Goal: Find specific page/section: Find specific page/section

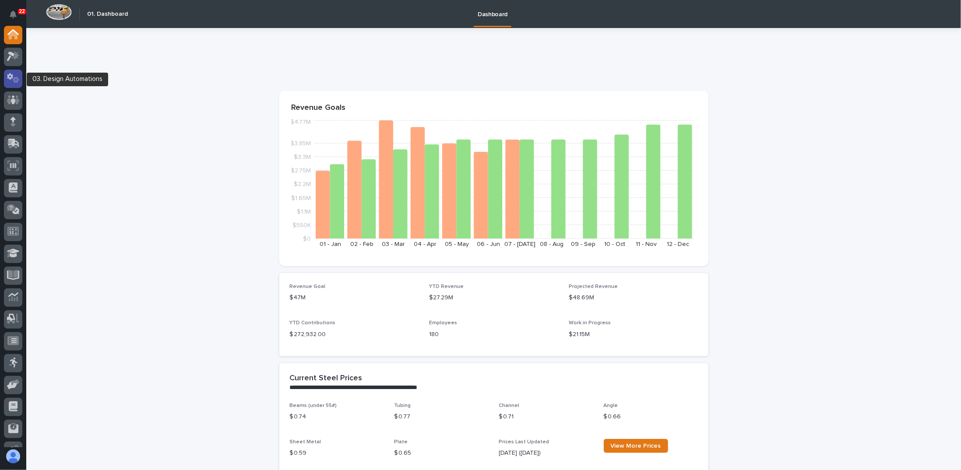
click at [14, 75] on icon at bounding box center [13, 78] width 13 height 10
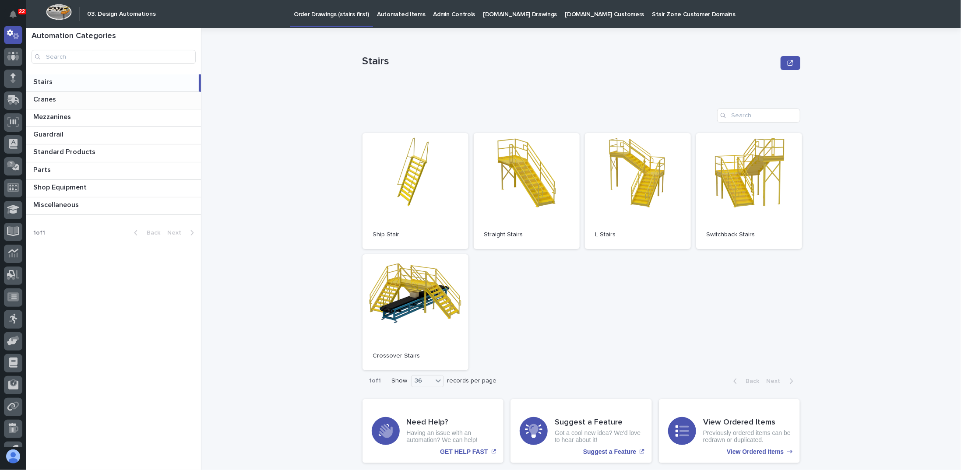
click at [58, 99] on p at bounding box center [115, 99] width 164 height 8
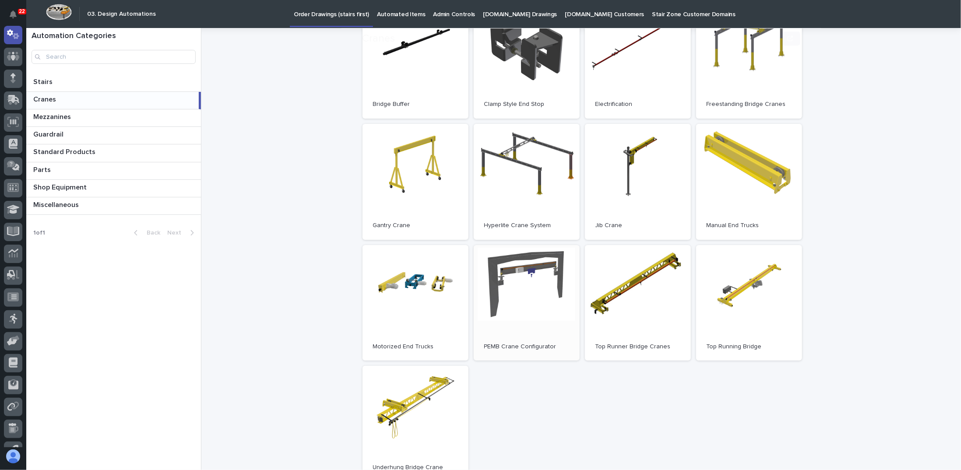
scroll to position [131, 0]
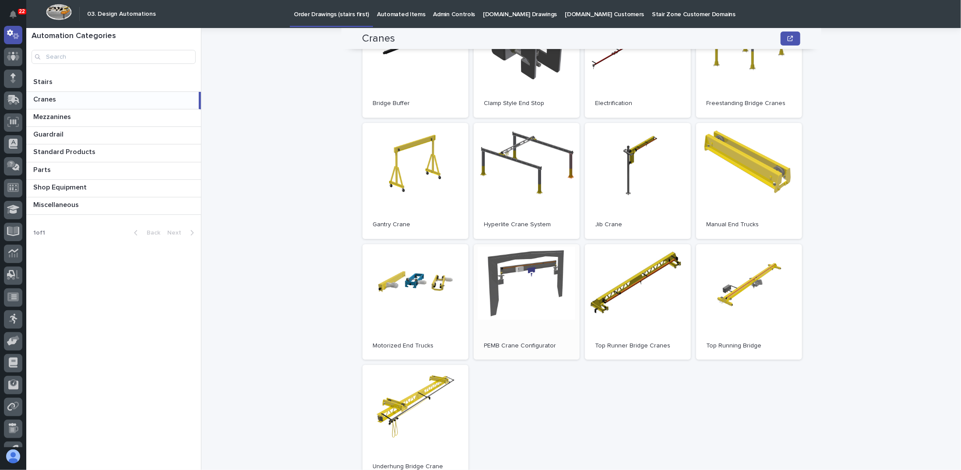
click at [507, 260] on link "Open" at bounding box center [527, 302] width 106 height 116
